Goal: Transaction & Acquisition: Purchase product/service

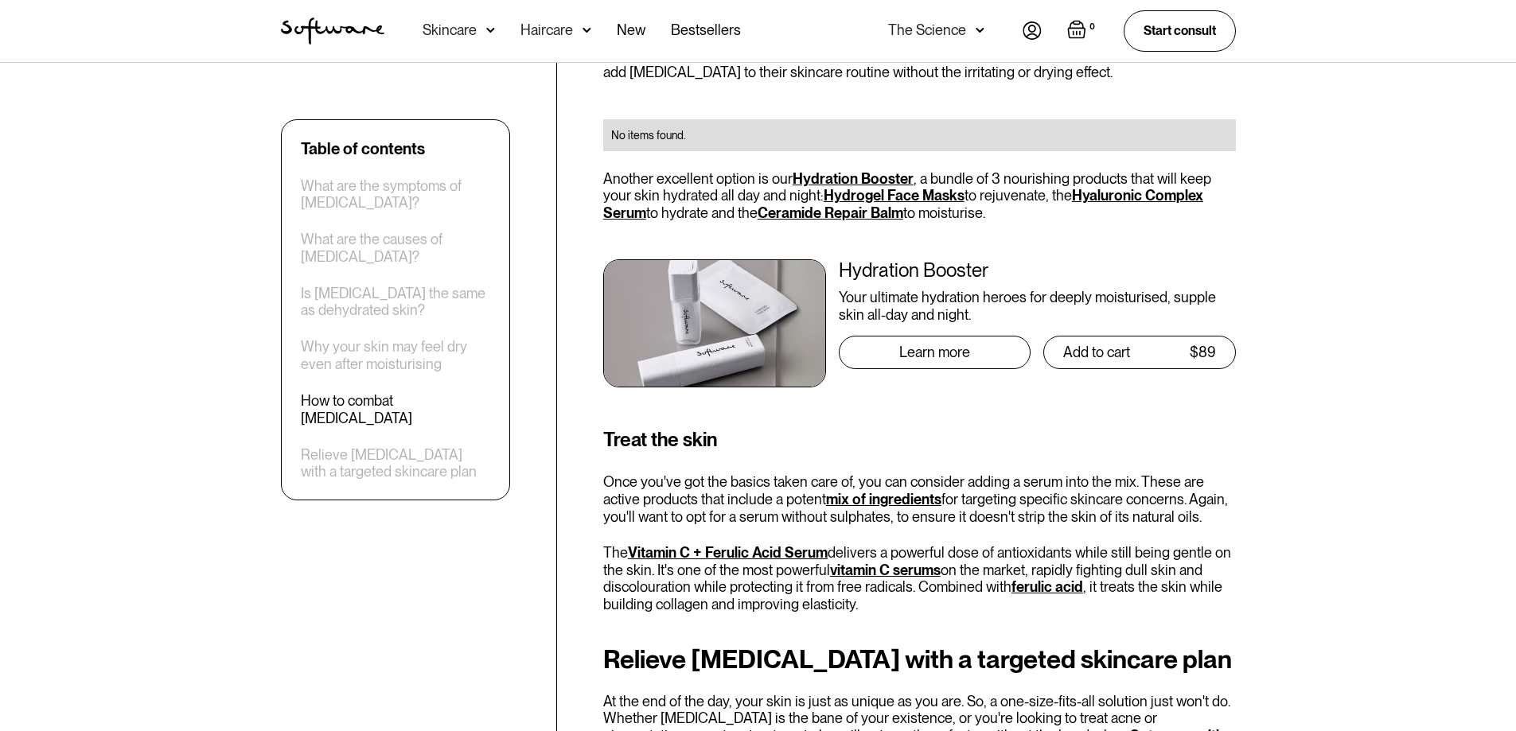
scroll to position [3749, 0]
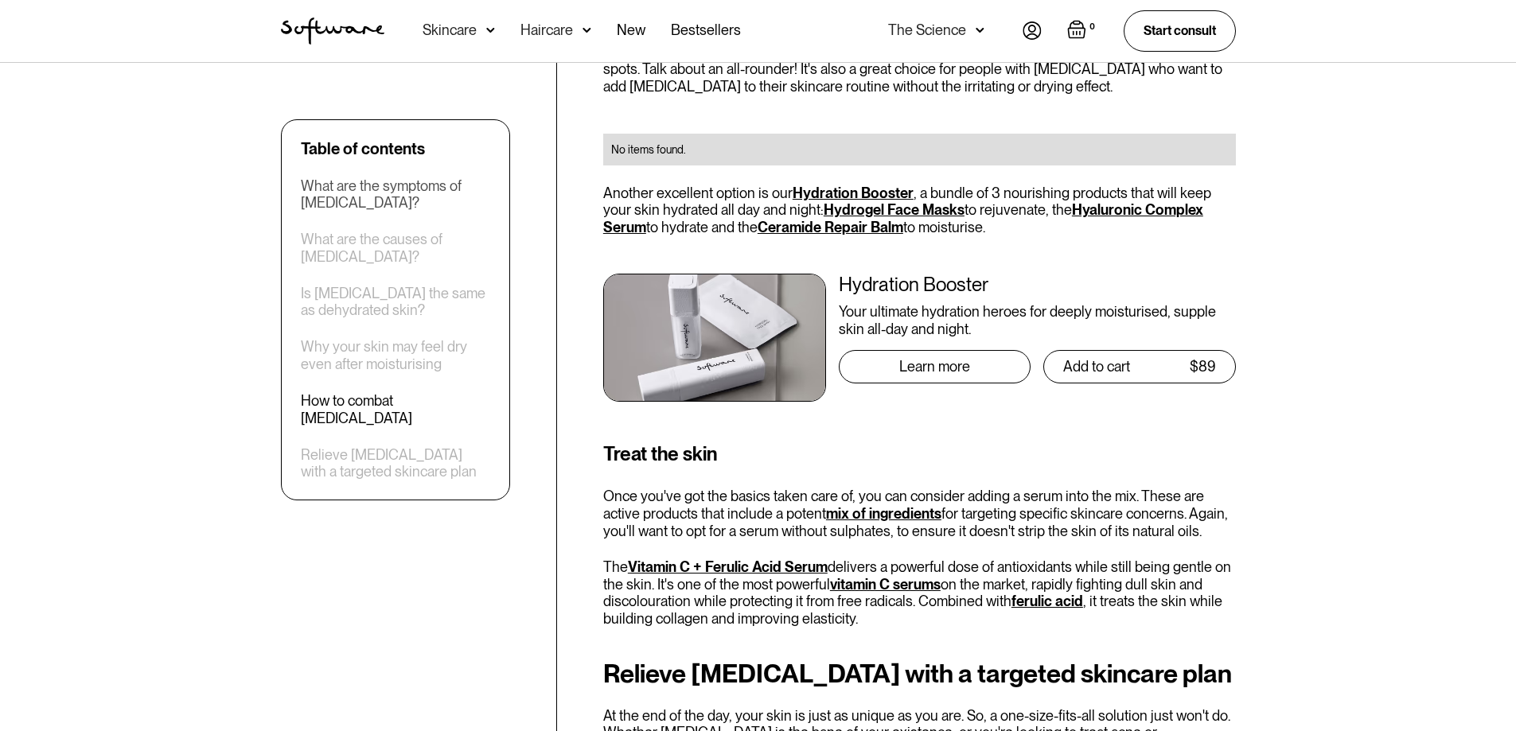
click at [407, 184] on div "What are the symptoms of [MEDICAL_DATA]?" at bounding box center [395, 194] width 189 height 34
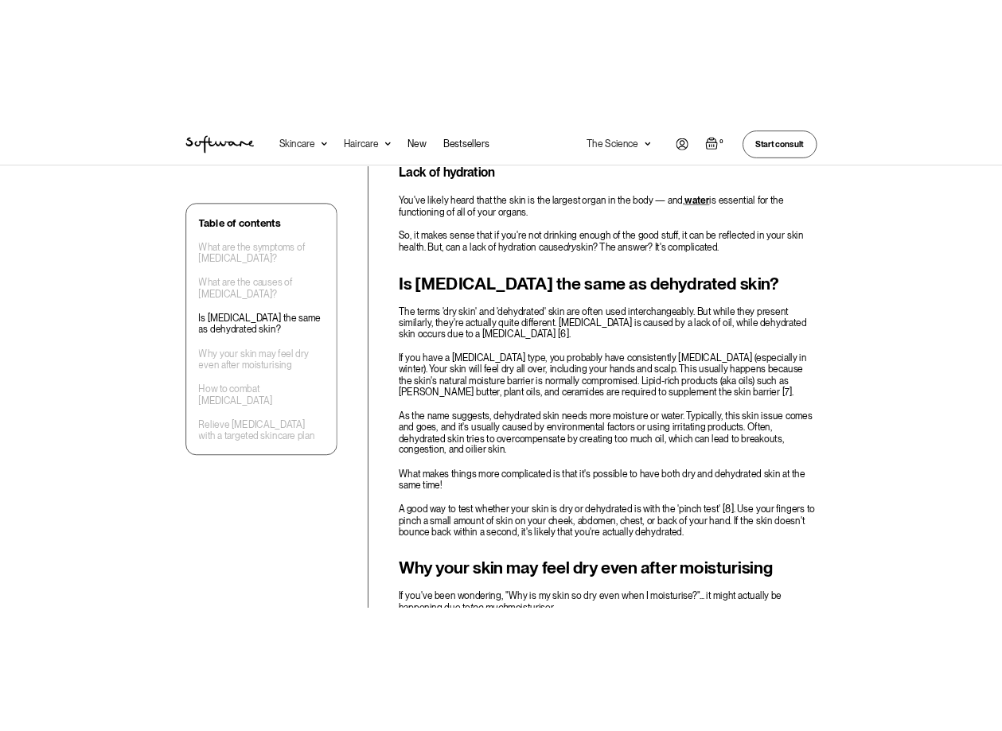
scroll to position [2049, 0]
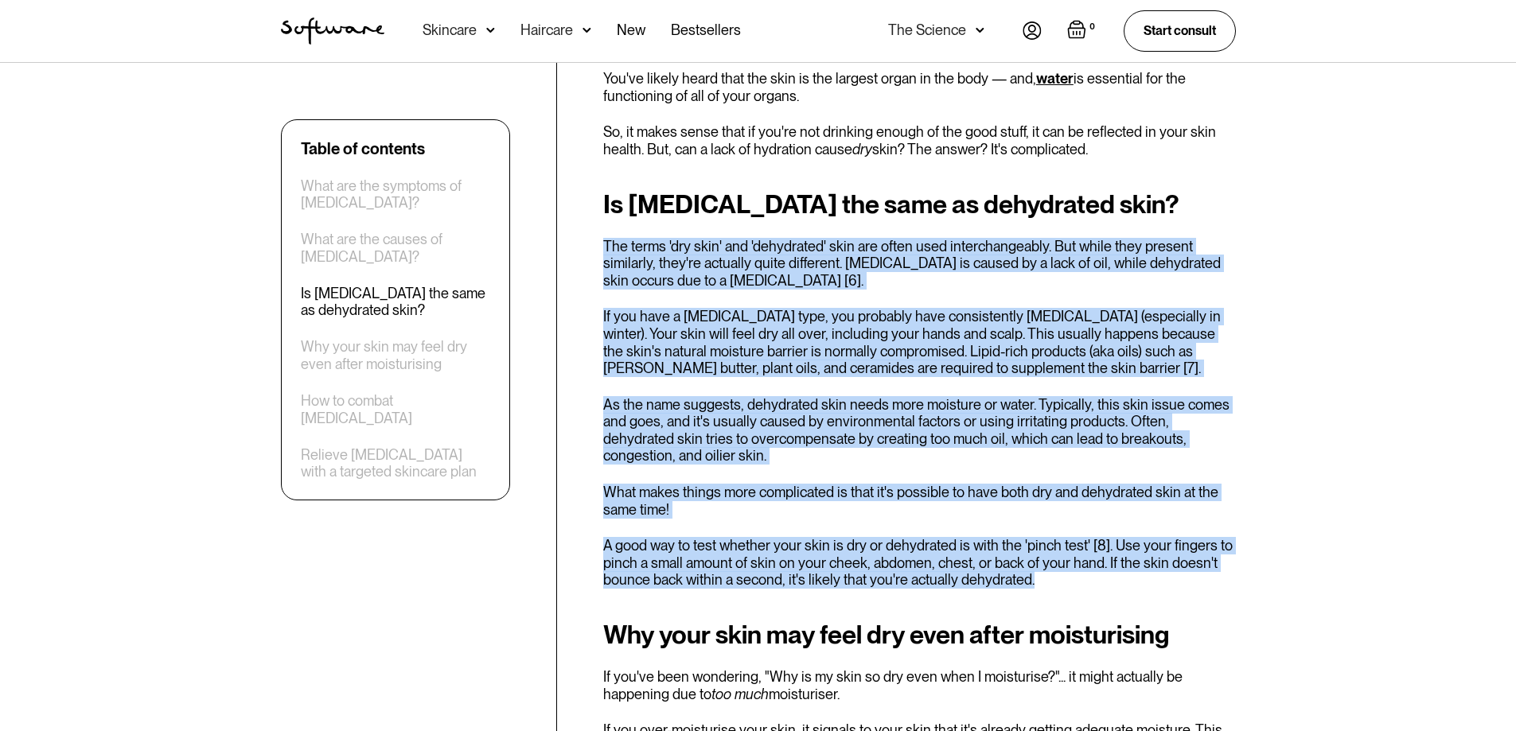
drag, startPoint x: 598, startPoint y: 226, endPoint x: 1099, endPoint y: 570, distance: 607.1
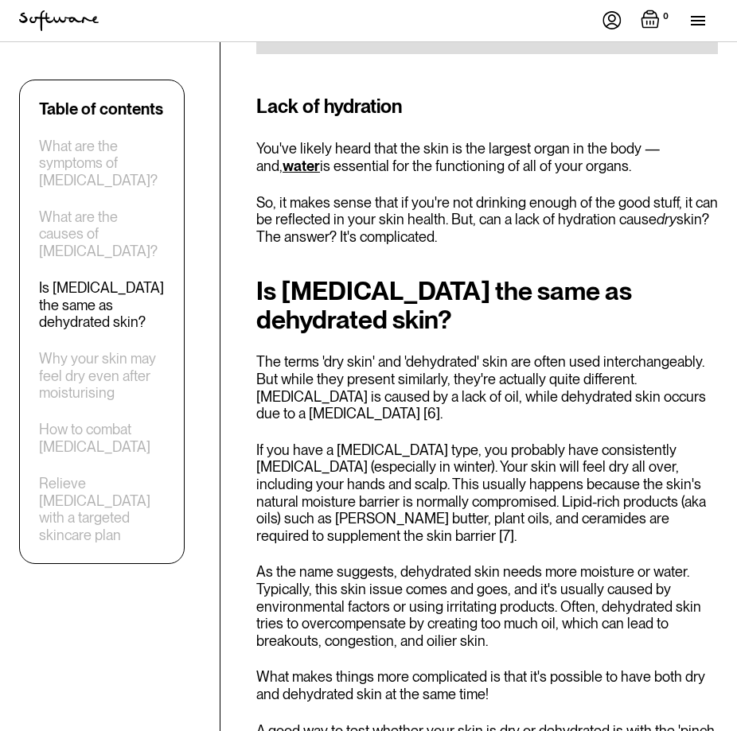
scroll to position [2405, 0]
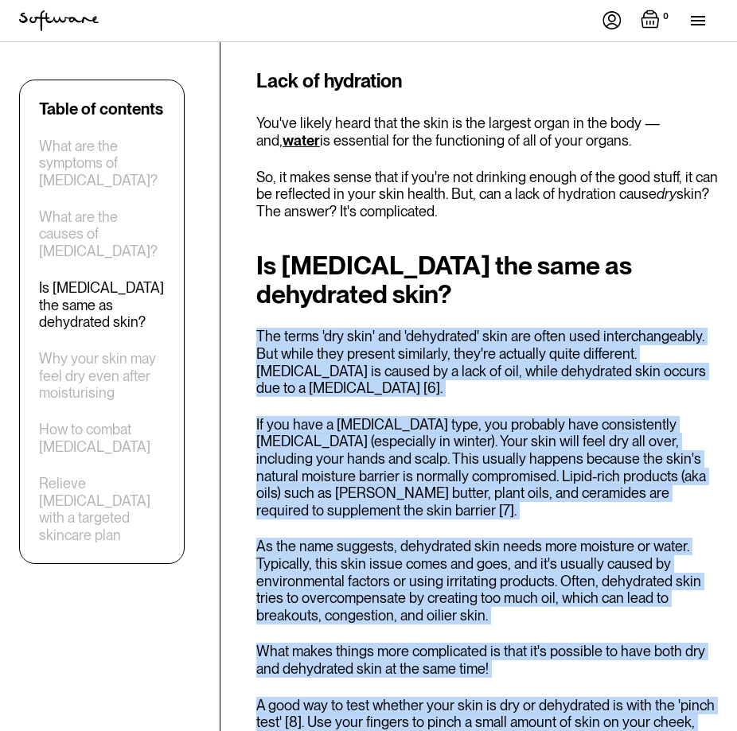
drag, startPoint x: 254, startPoint y: 177, endPoint x: 601, endPoint y: 584, distance: 535.1
drag, startPoint x: 747, startPoint y: 549, endPoint x: 722, endPoint y: 258, distance: 292.3
drag, startPoint x: 257, startPoint y: 337, endPoint x: 573, endPoint y: 582, distance: 399.3
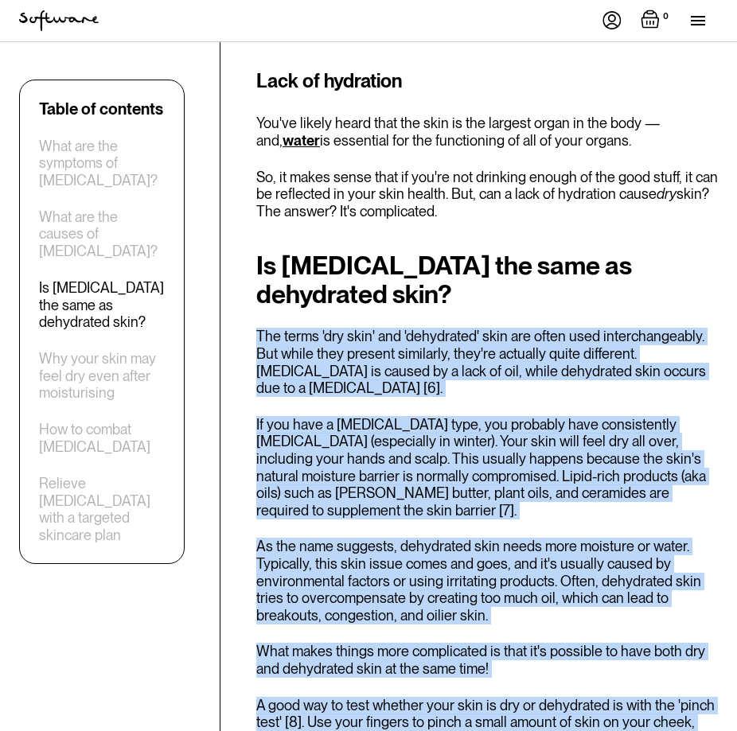
click at [573, 582] on div "Is [MEDICAL_DATA] the same as dehydrated skin? The terms 'dry skin' and 'dehydr…" at bounding box center [486, 507] width 461 height 513
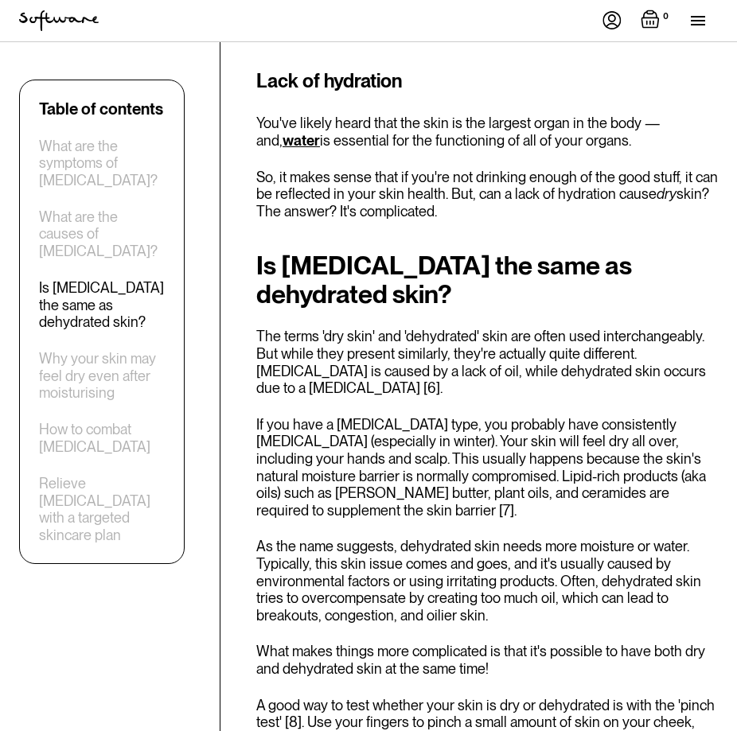
click at [330, 416] on p "If you have a [MEDICAL_DATA] type, you probably have consistently [MEDICAL_DATA…" at bounding box center [486, 467] width 461 height 103
click at [258, 328] on p "The terms 'dry skin' and 'dehydrated' skin are often used interchangeably. But …" at bounding box center [486, 362] width 461 height 68
click at [267, 328] on p "The terms 'dry skin' and 'dehydrated' skin are often used interchangeably. But …" at bounding box center [486, 362] width 461 height 68
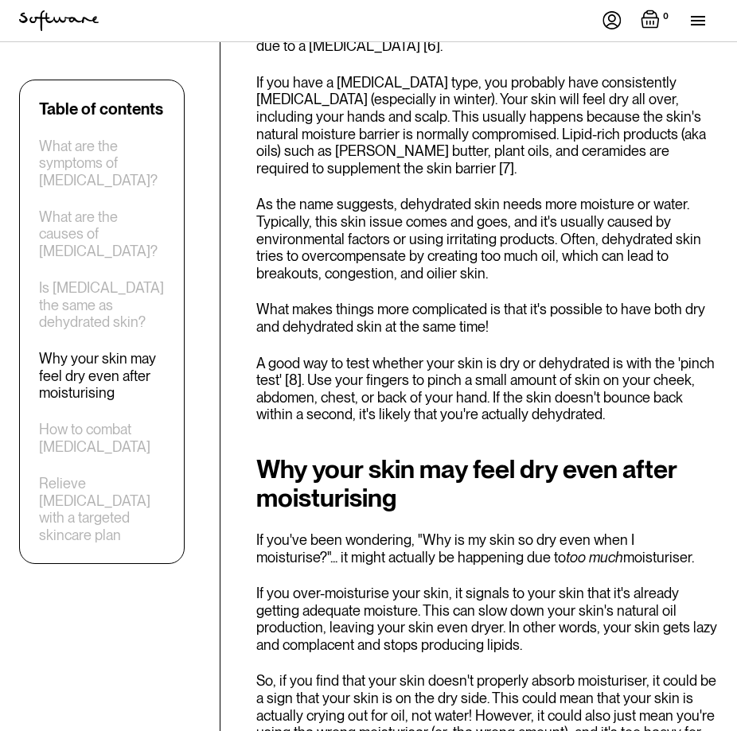
scroll to position [2724, 0]
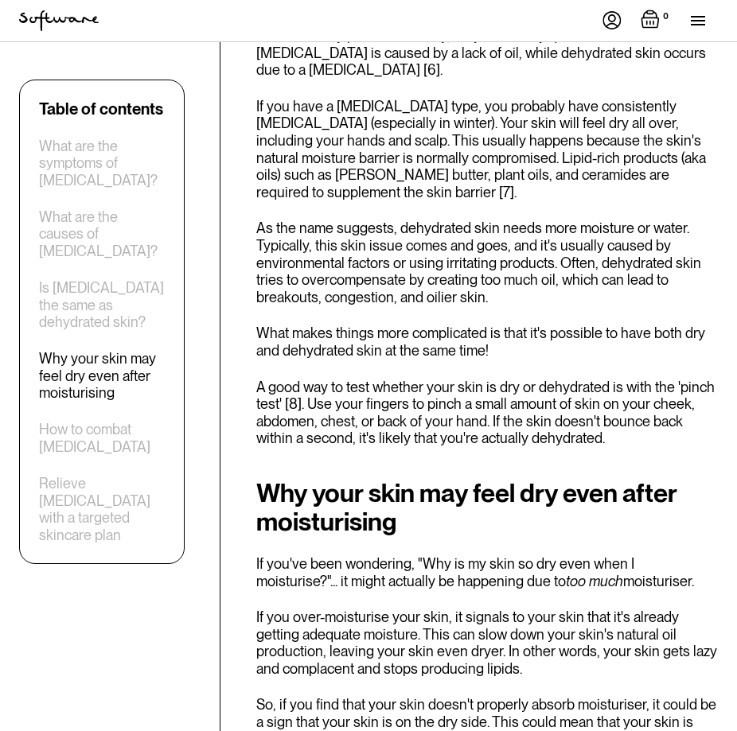
drag, startPoint x: 465, startPoint y: 554, endPoint x: 484, endPoint y: 562, distance: 20.0
click at [467, 696] on p "So, if you find that your skin doesn't properly absorb moisturiser, it could be…" at bounding box center [486, 739] width 461 height 86
click at [491, 696] on p "So, if you find that your skin doesn't properly absorb moisturiser, it could be…" at bounding box center [486, 739] width 461 height 86
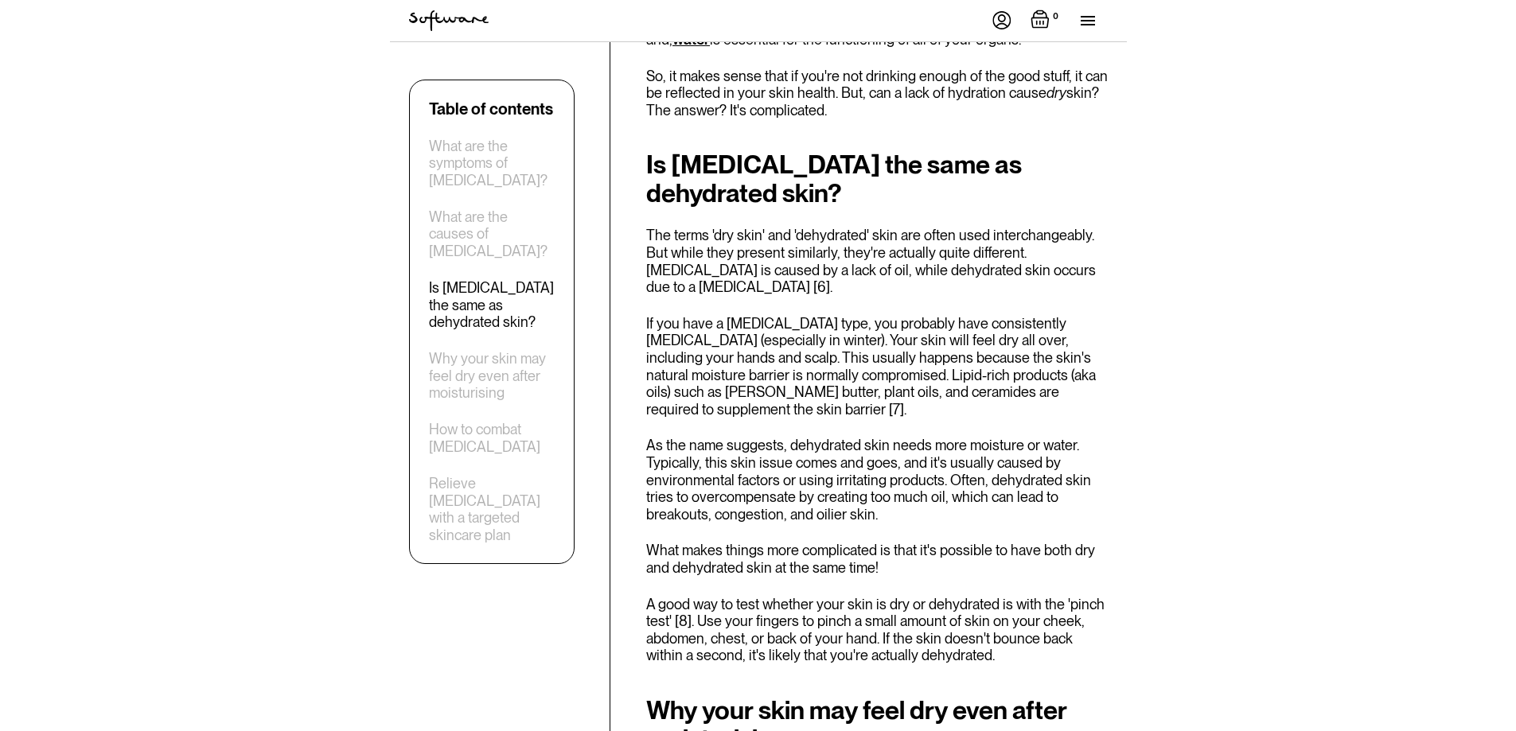
scroll to position [2405, 0]
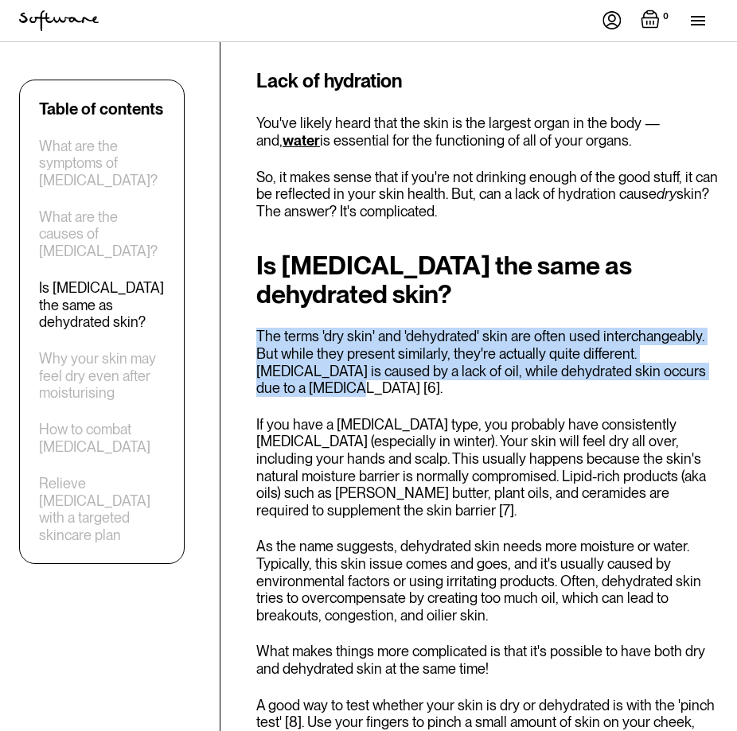
drag, startPoint x: 301, startPoint y: 202, endPoint x: 706, endPoint y: 220, distance: 405.4
click at [706, 328] on p "The terms 'dry skin' and 'dehydrated' skin are often used interchangeably. But …" at bounding box center [486, 362] width 461 height 68
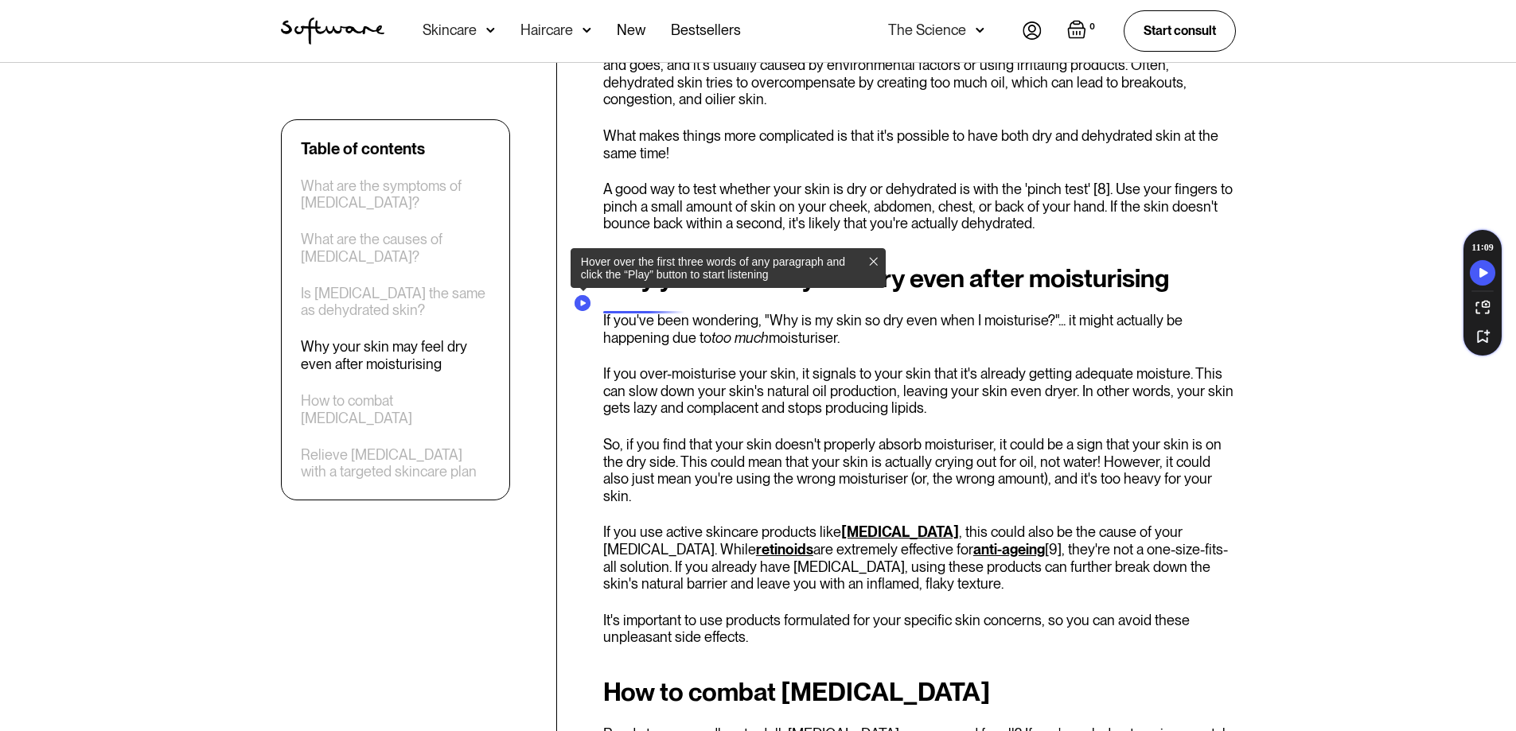
click at [585, 303] on icon "Speechify Inline player Play button" at bounding box center [583, 303] width 6 height 6
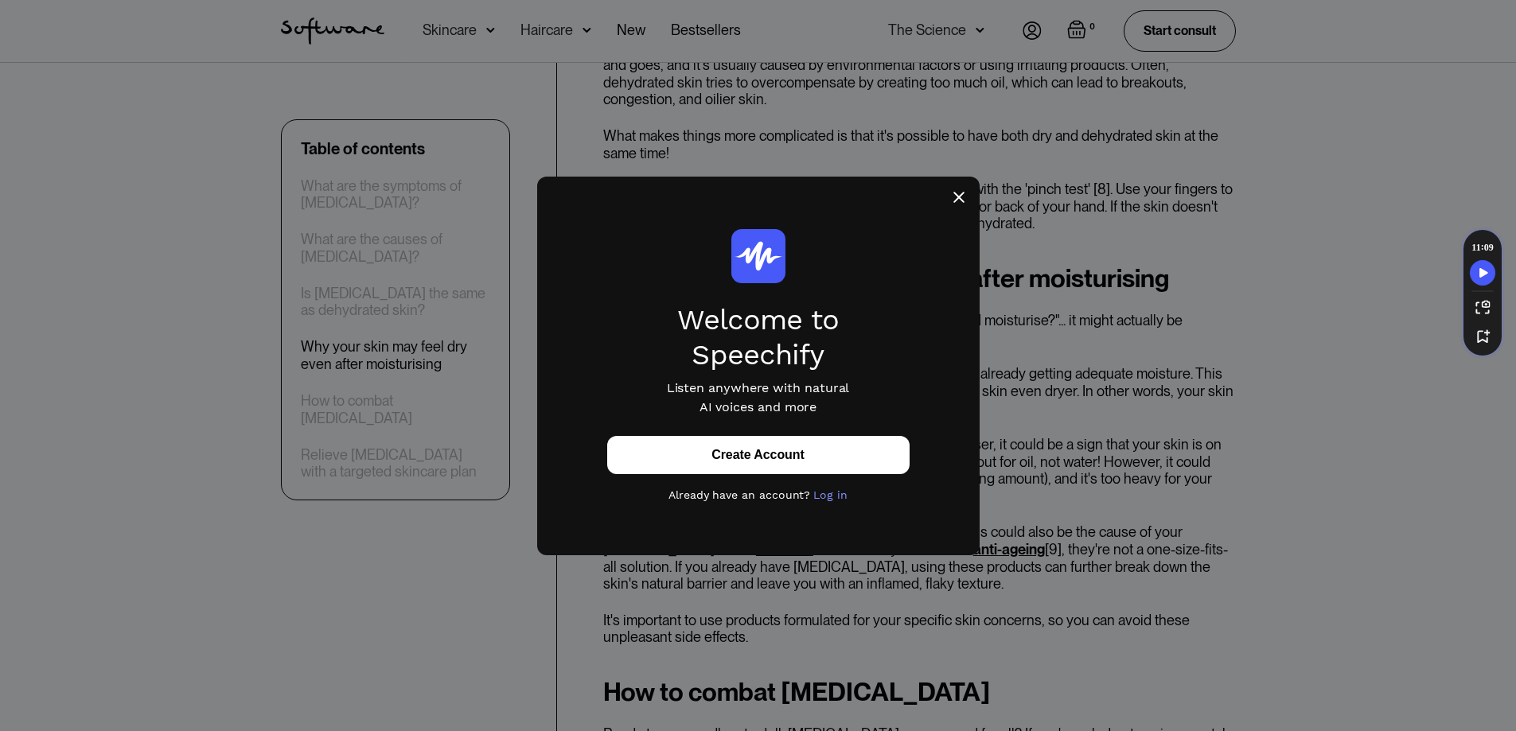
click at [837, 492] on div "Log in" at bounding box center [830, 495] width 34 height 16
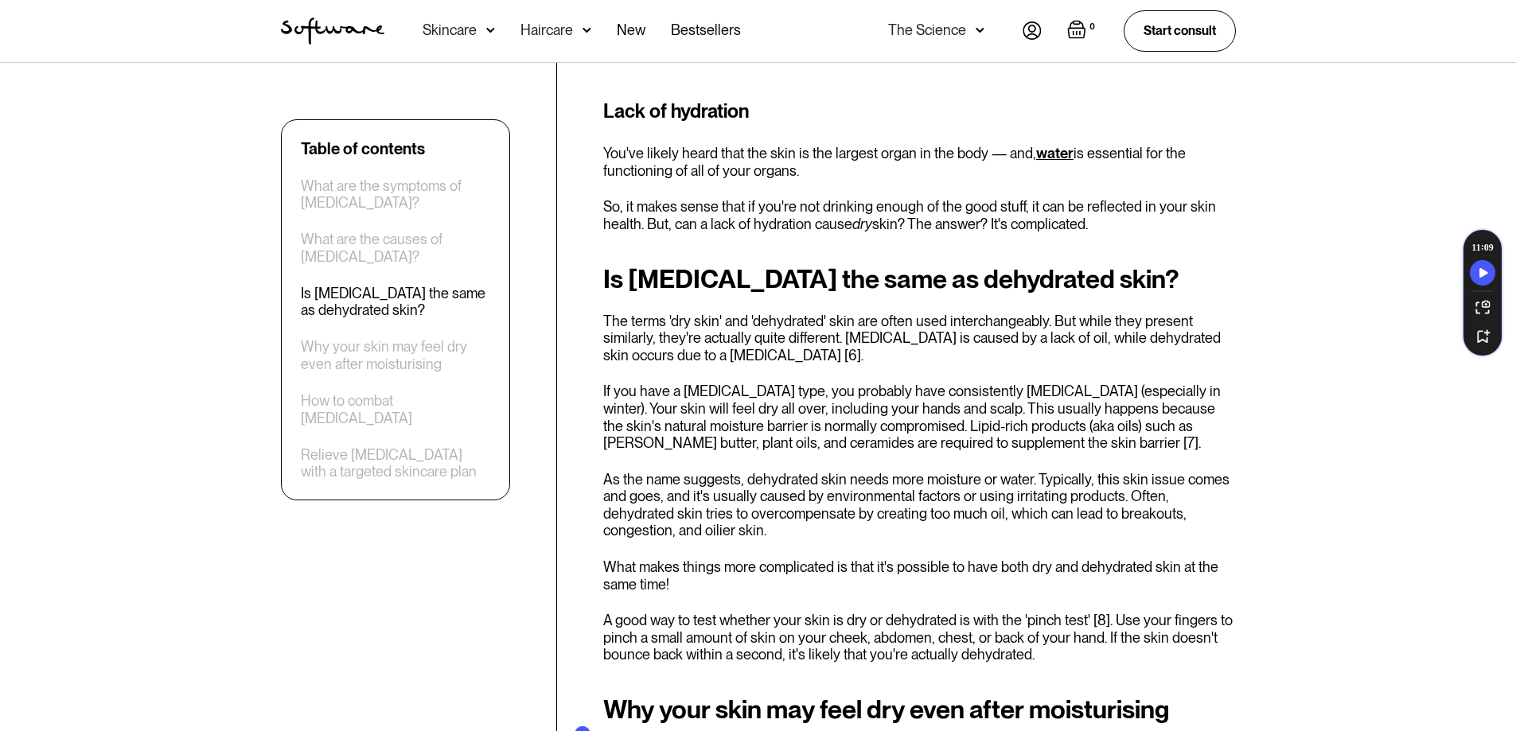
scroll to position [1928, 0]
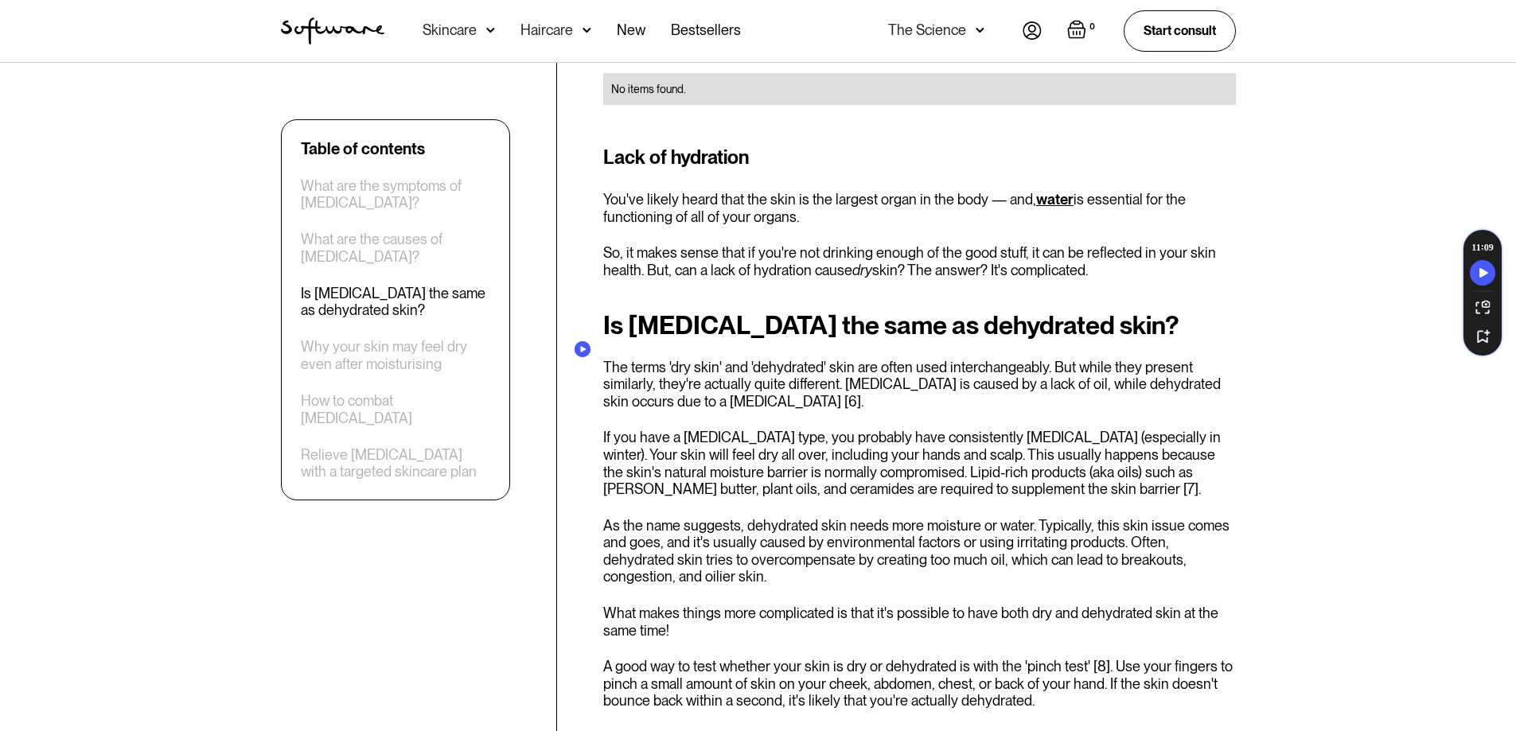
click at [581, 346] on circle "Speechify Inline player Play button" at bounding box center [582, 349] width 16 height 16
click at [582, 350] on icon "Speechify Inline player Play button" at bounding box center [583, 350] width 6 height 6
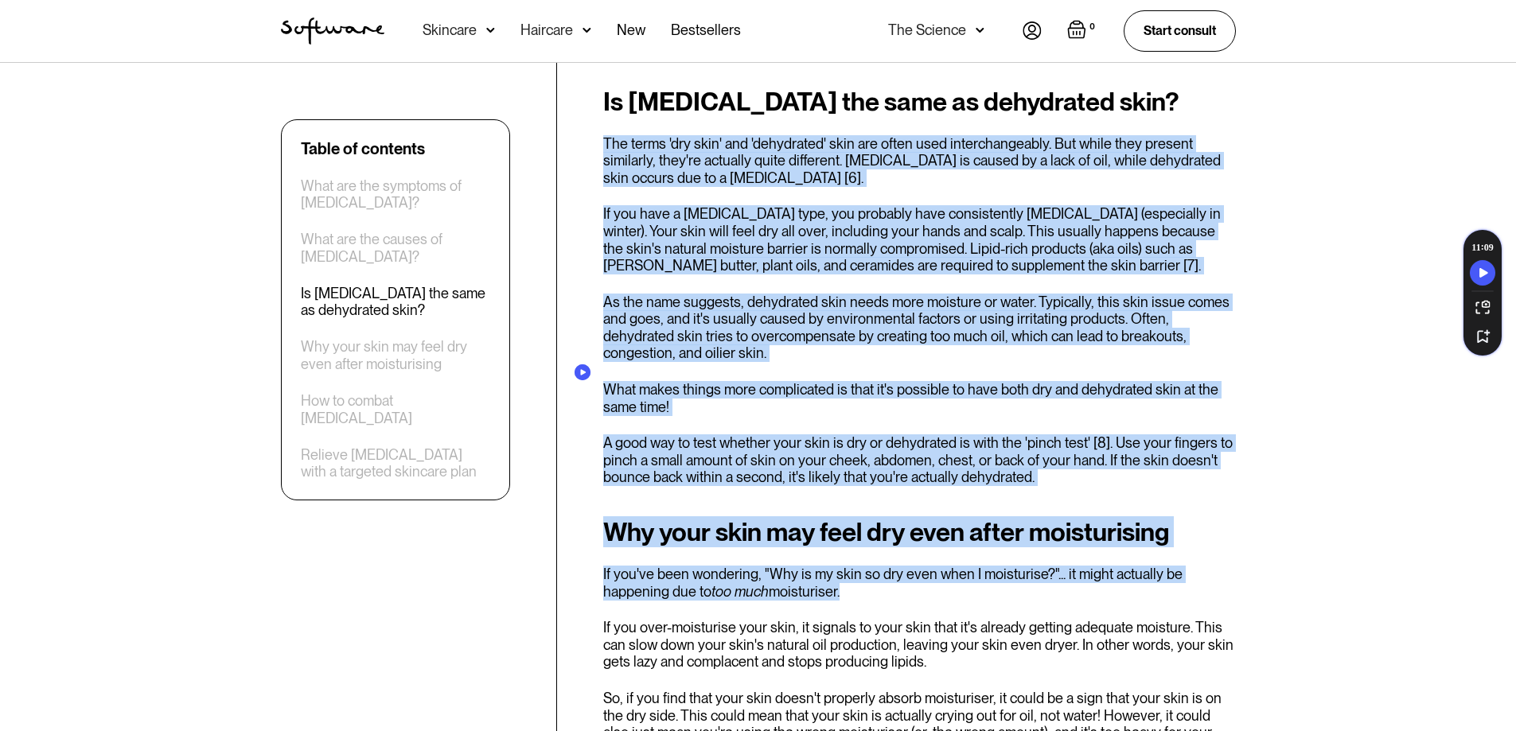
scroll to position [2167, 0]
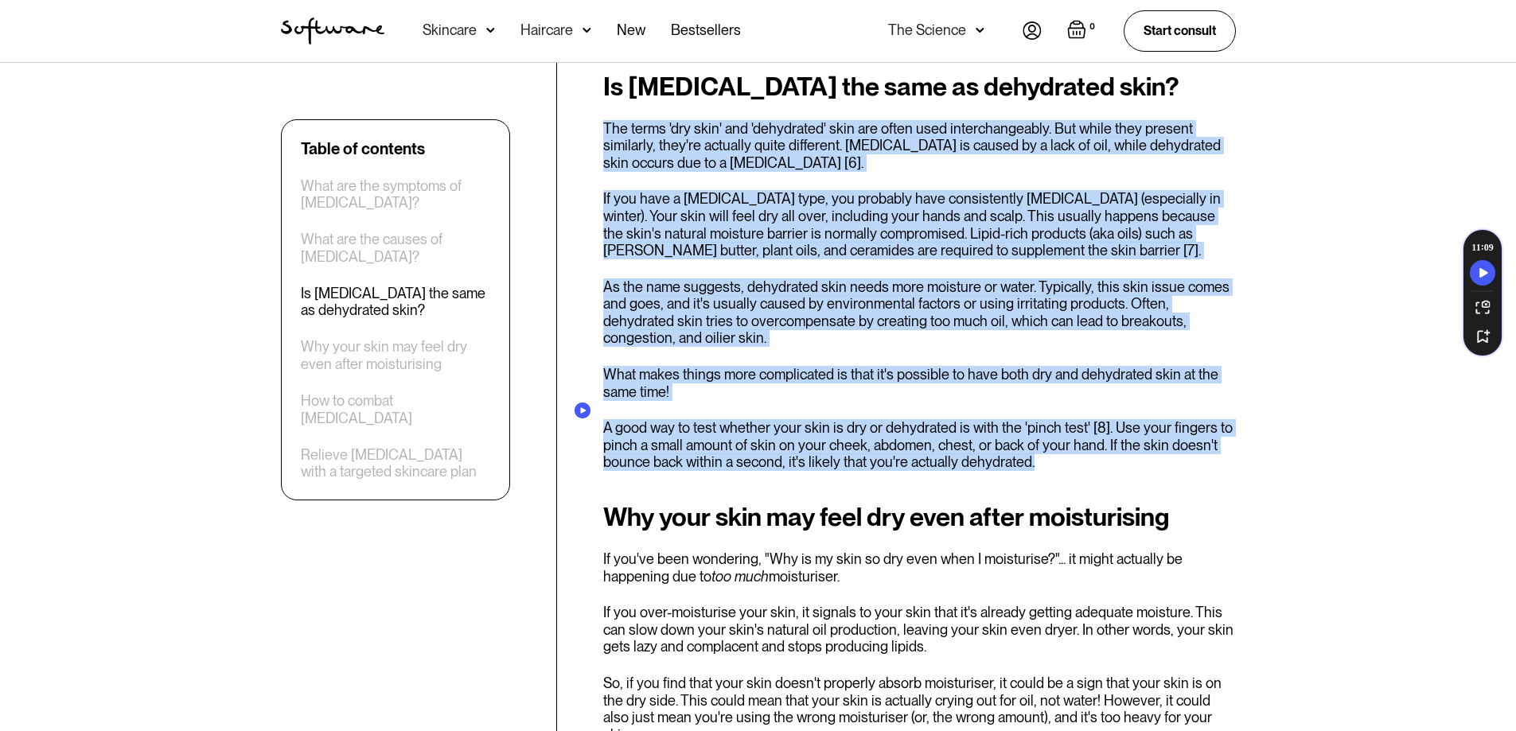
drag, startPoint x: 604, startPoint y: 347, endPoint x: 1034, endPoint y: 441, distance: 439.8
click at [1034, 441] on div "Is [MEDICAL_DATA] the same as dehydrated skin? The terms 'dry skin' and 'dehydr…" at bounding box center [919, 271] width 633 height 399
click at [1479, 270] on icon "Speechify play button" at bounding box center [1483, 273] width 22 height 14
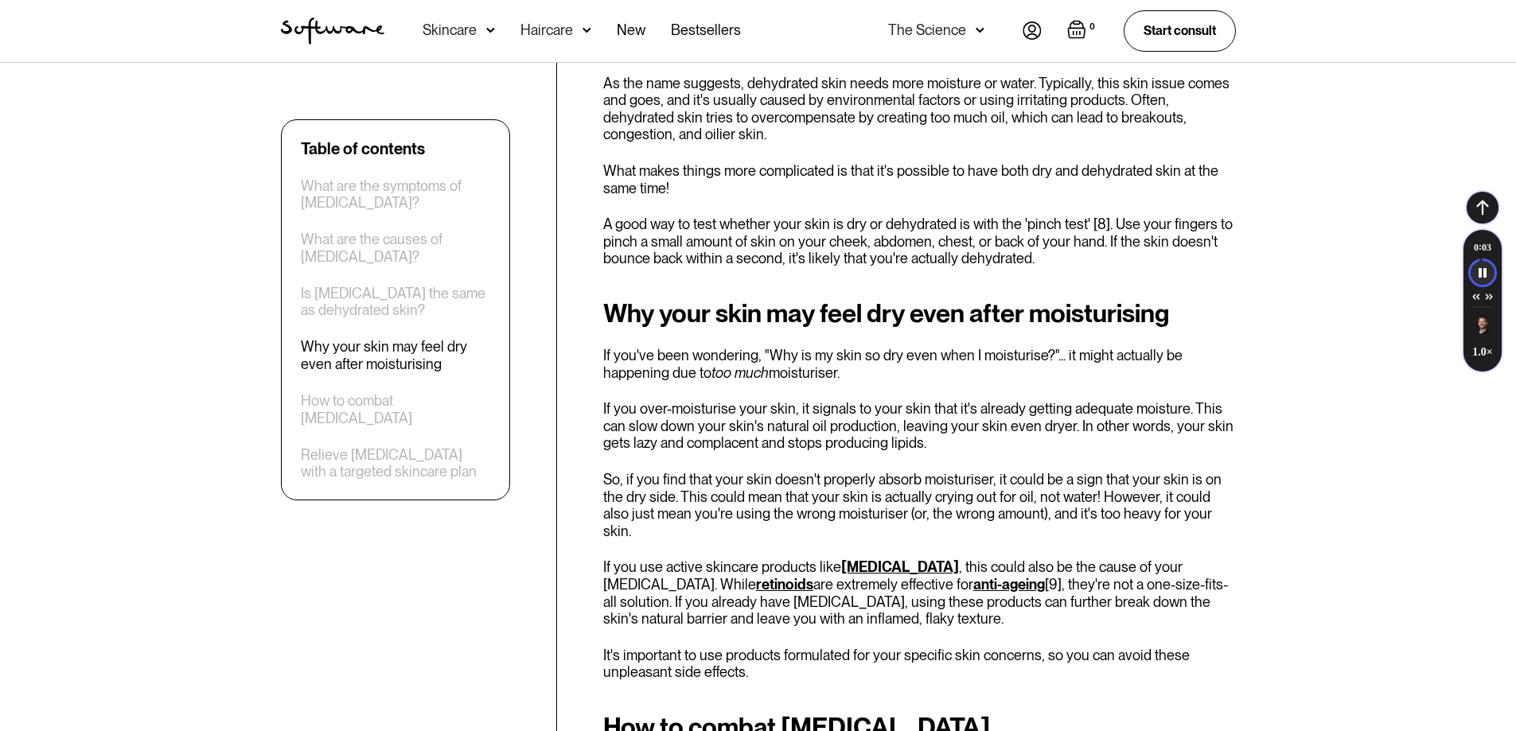
scroll to position [2372, 0]
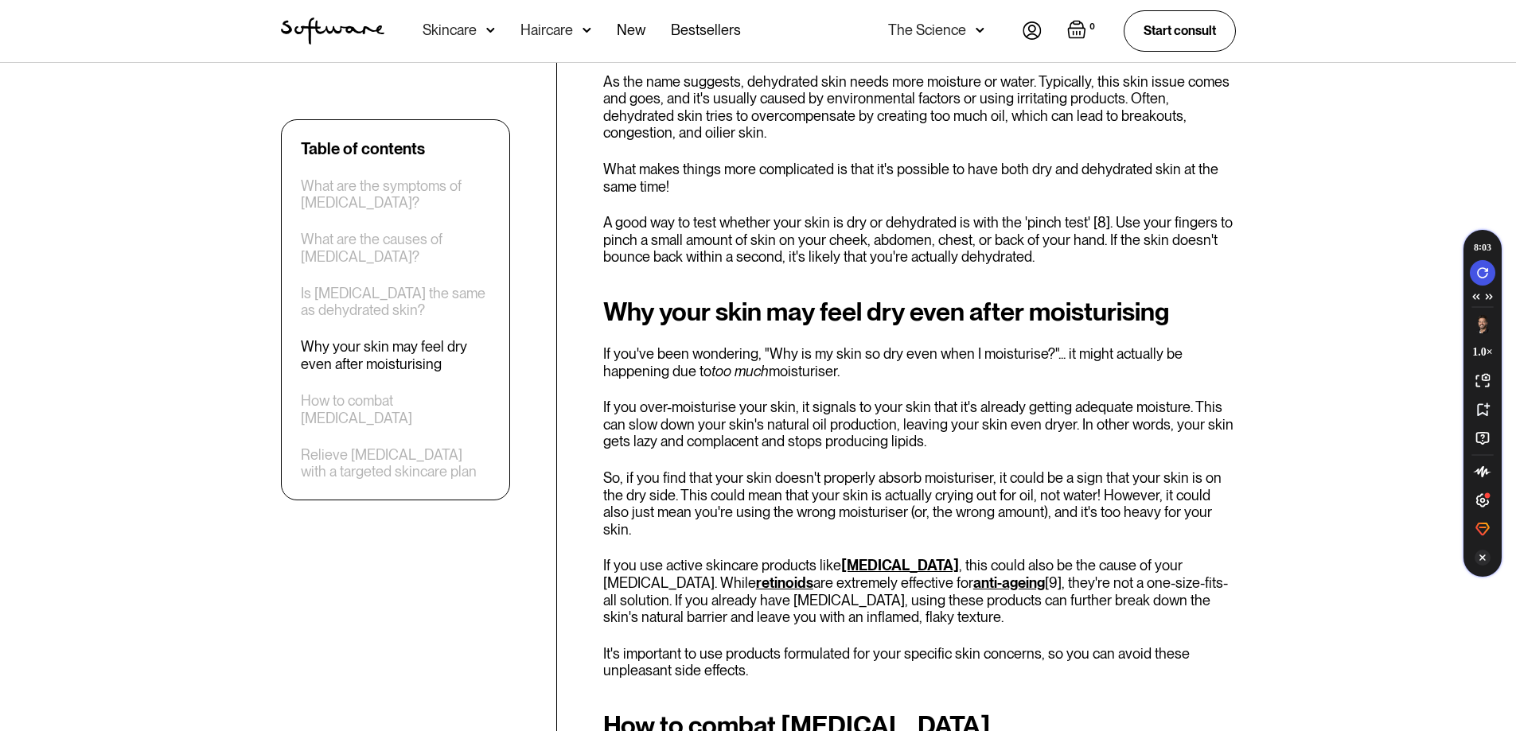
click at [1484, 555] on icon "Turn Off Speechify button" at bounding box center [1482, 558] width 6 height 6
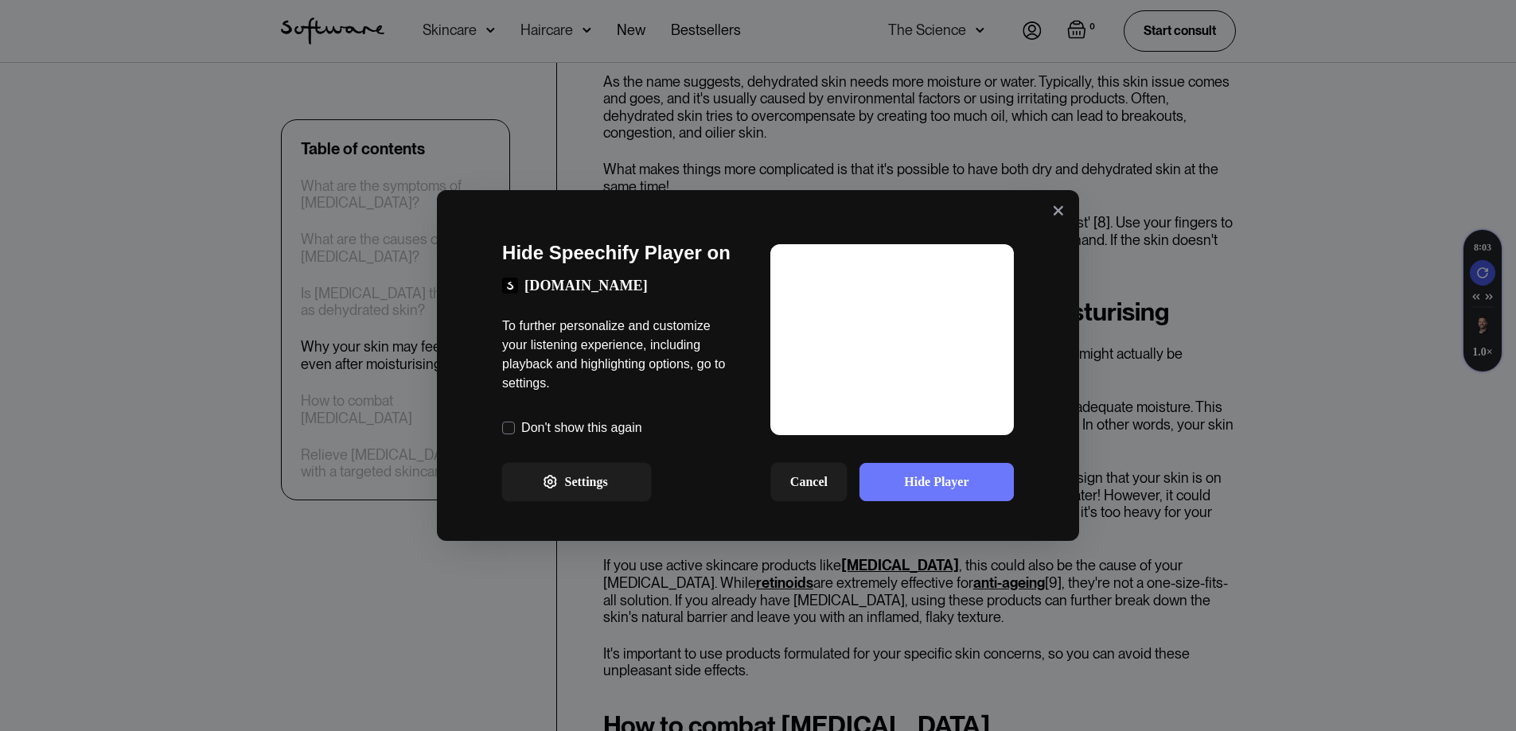
click at [594, 423] on label "Don't show this again" at bounding box center [581, 428] width 121 height 19
click at [515, 423] on input "checkbox" at bounding box center [508, 428] width 13 height 13
checkbox input "true"
click at [821, 486] on button "Cancel" at bounding box center [809, 482] width 76 height 38
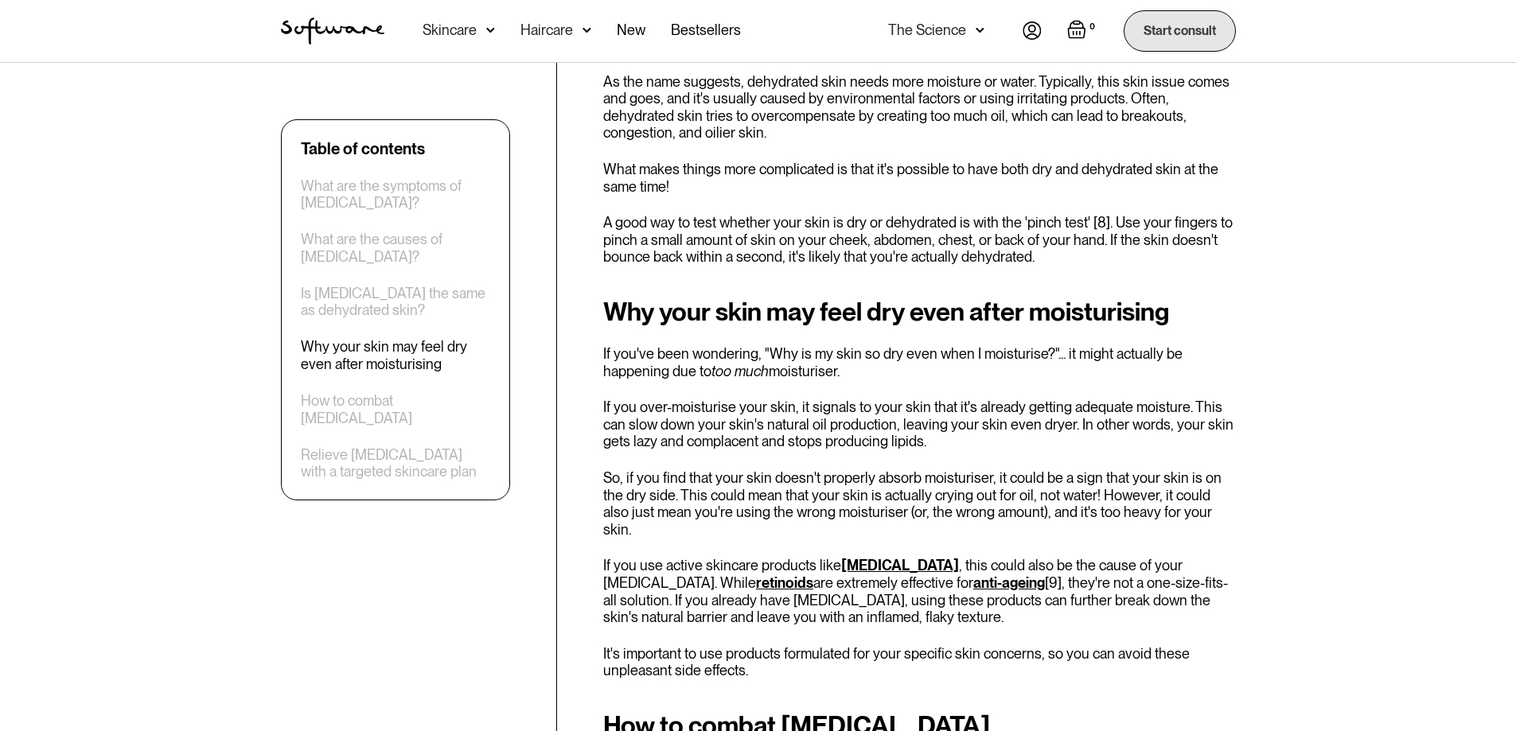
click at [1183, 32] on link "Start consult" at bounding box center [1179, 30] width 112 height 41
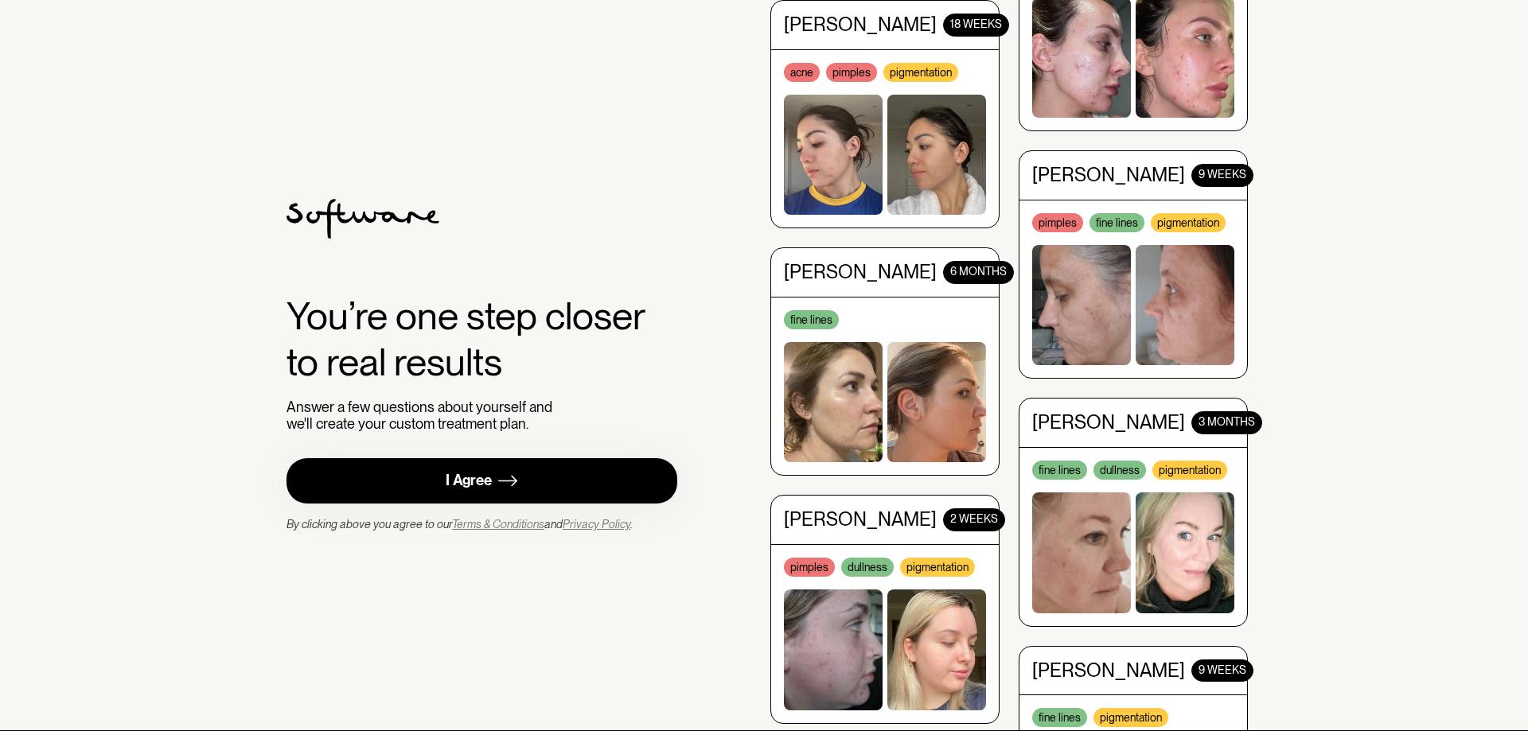
click at [499, 492] on link "I Agree" at bounding box center [481, 480] width 391 height 45
